Goal: Transaction & Acquisition: Purchase product/service

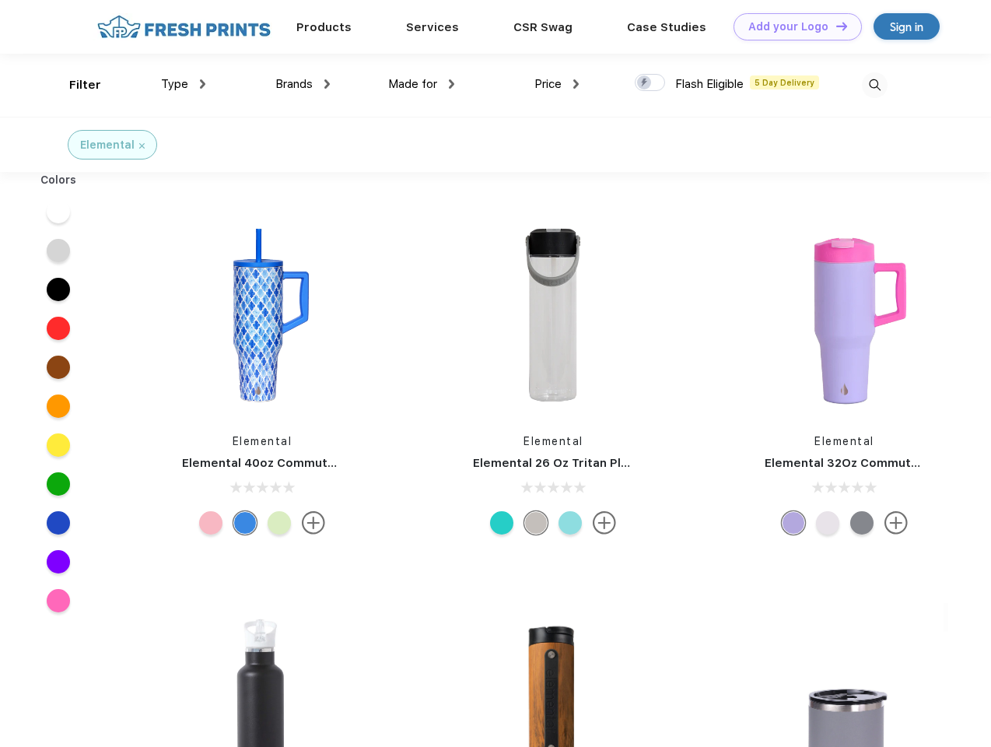
click at [792, 26] on link "Add your Logo Design Tool" at bounding box center [798, 26] width 128 height 27
click at [0, 0] on div "Design Tool" at bounding box center [0, 0] width 0 height 0
click at [835, 26] on link "Add your Logo Design Tool" at bounding box center [798, 26] width 128 height 27
click at [75, 85] on div "Filter" at bounding box center [85, 85] width 32 height 18
click at [184, 84] on span "Type" at bounding box center [174, 84] width 27 height 14
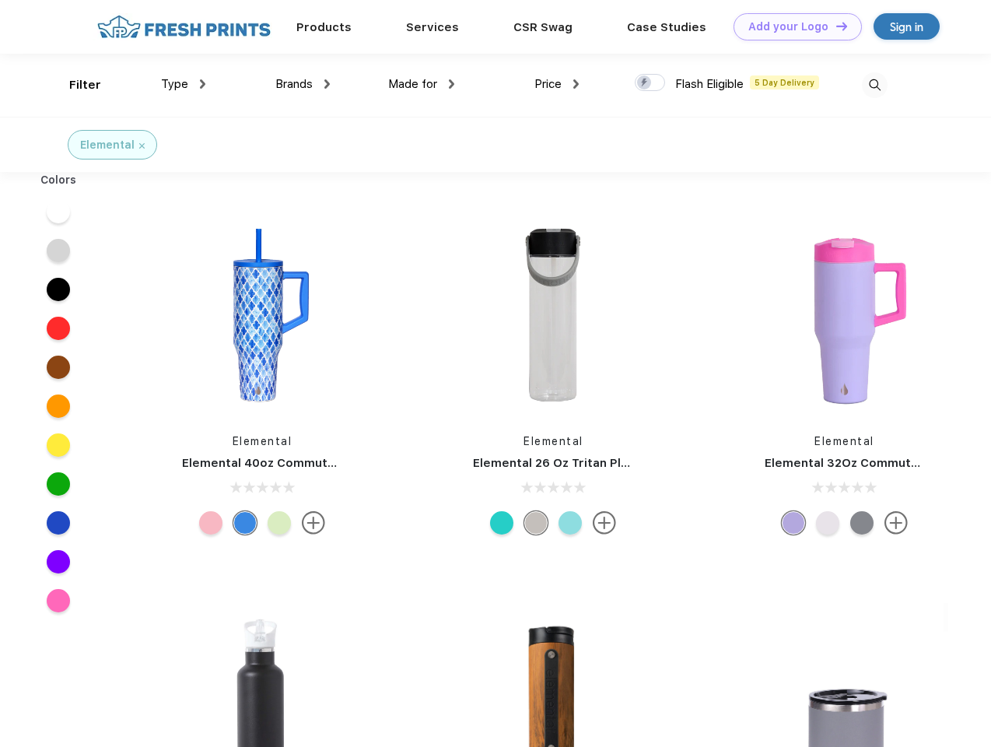
click at [303, 84] on span "Brands" at bounding box center [293, 84] width 37 height 14
click at [422, 84] on span "Made for" at bounding box center [412, 84] width 49 height 14
click at [557, 84] on span "Price" at bounding box center [547, 84] width 27 height 14
click at [650, 83] on div at bounding box center [650, 82] width 30 height 17
click at [645, 83] on input "checkbox" at bounding box center [640, 78] width 10 height 10
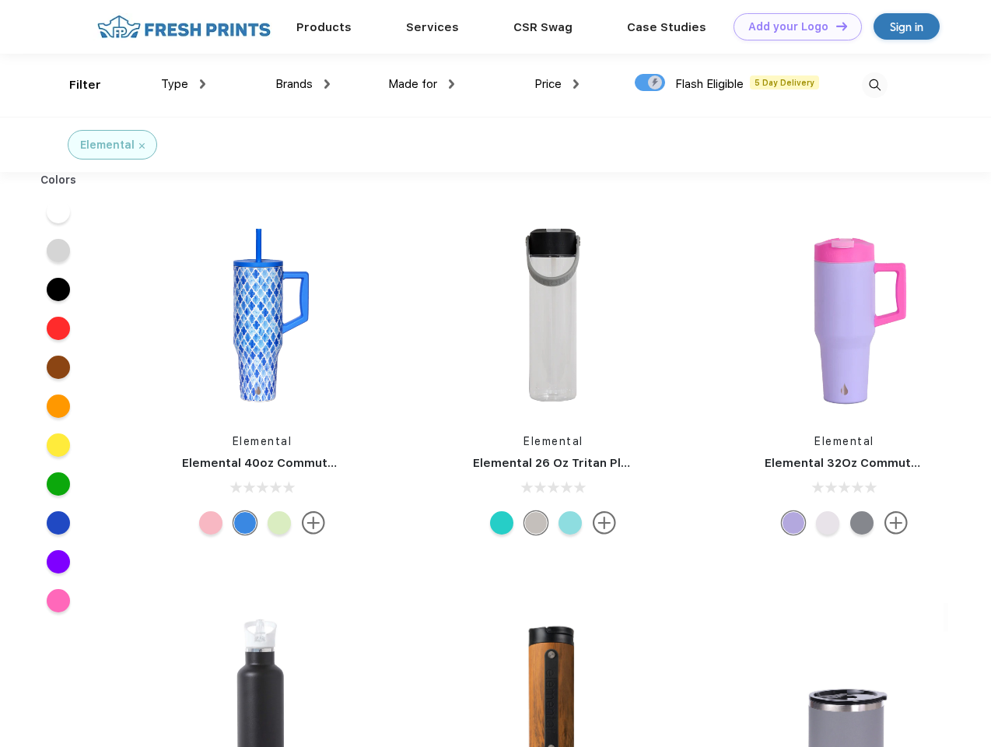
click at [874, 85] on img at bounding box center [875, 85] width 26 height 26
